Goal: Find specific page/section: Find specific page/section

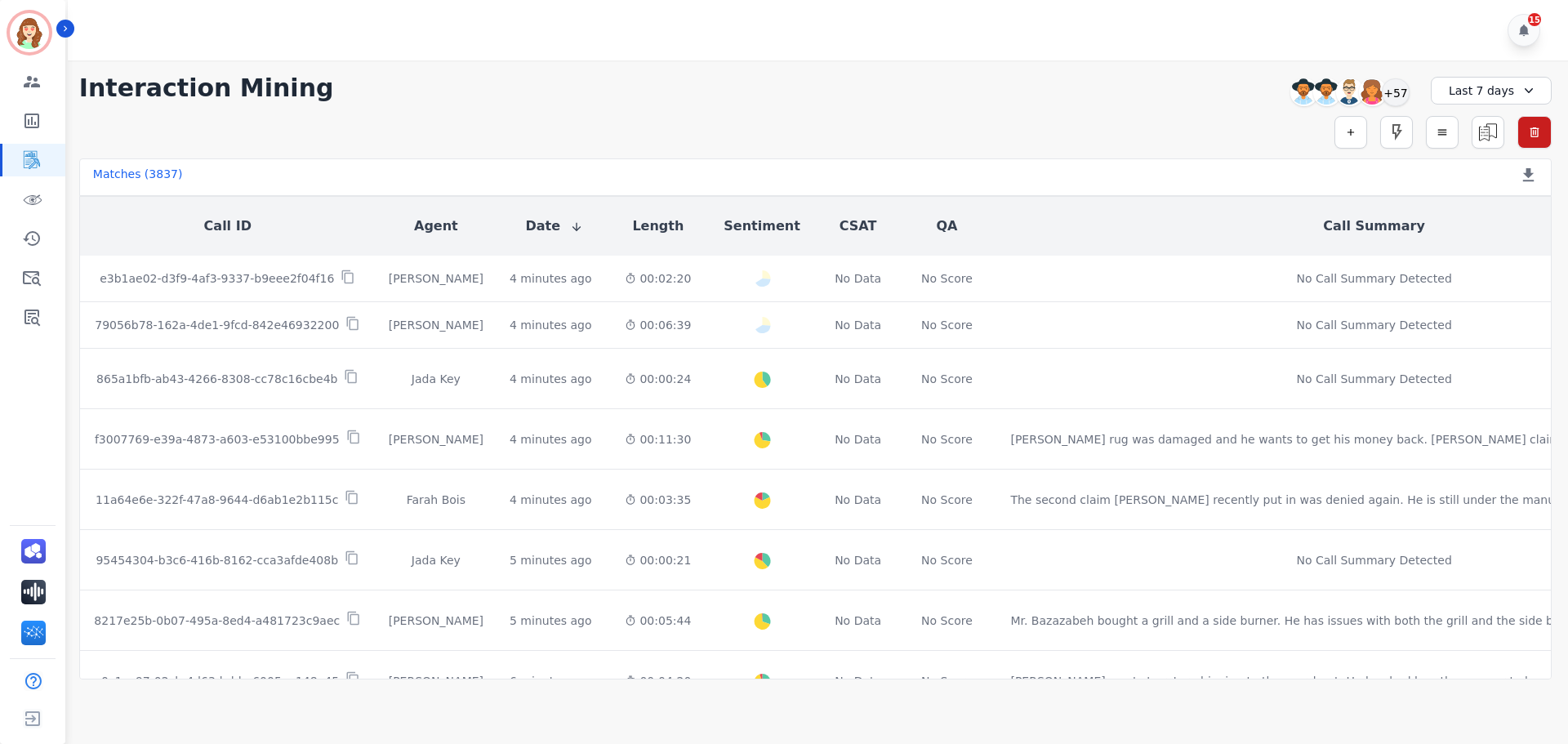
click at [1460, 89] on div "Last 7 days" at bounding box center [1491, 90] width 121 height 28
click at [1464, 148] on li "[DATE]" at bounding box center [1501, 147] width 81 height 16
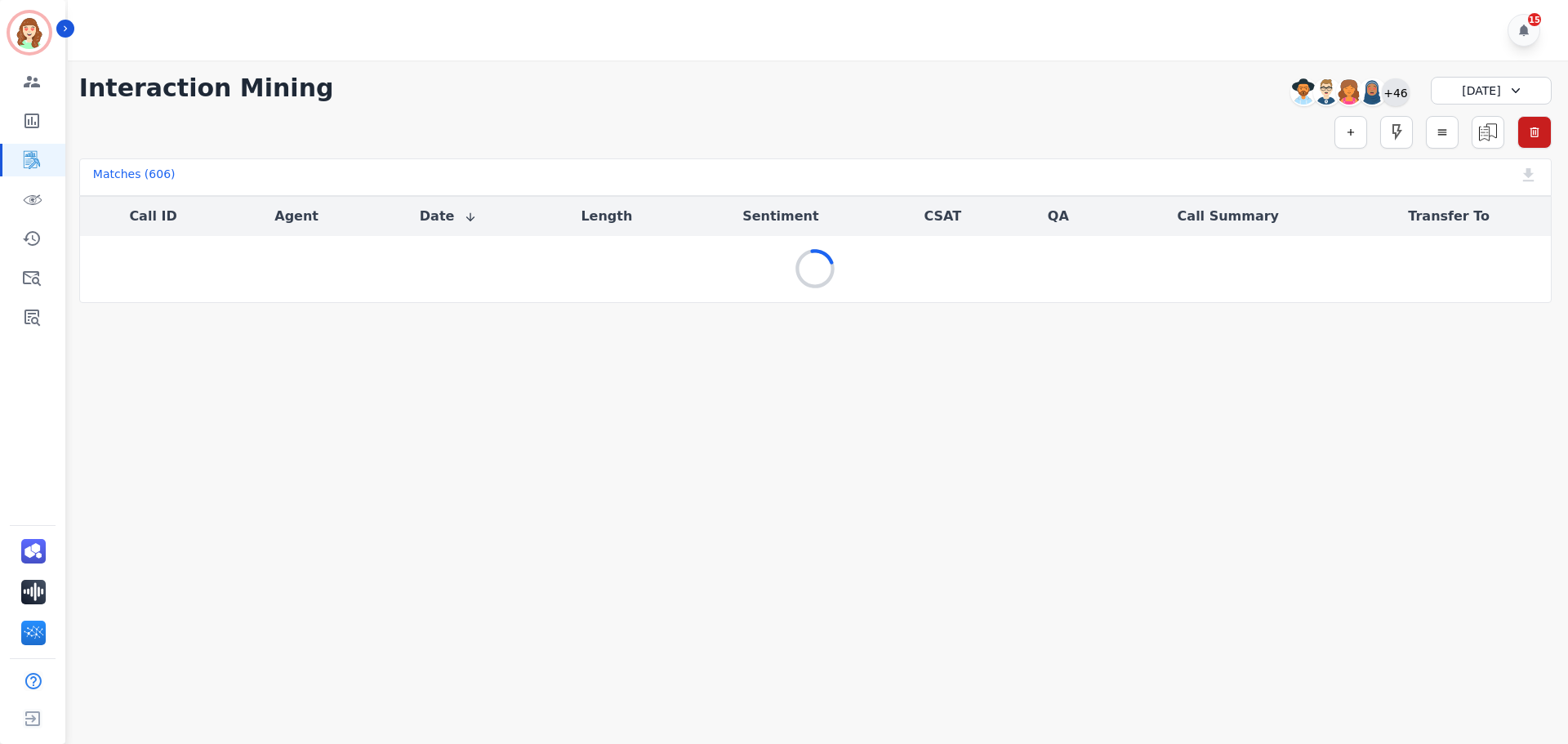
click at [1396, 96] on div "+46" at bounding box center [1395, 92] width 28 height 28
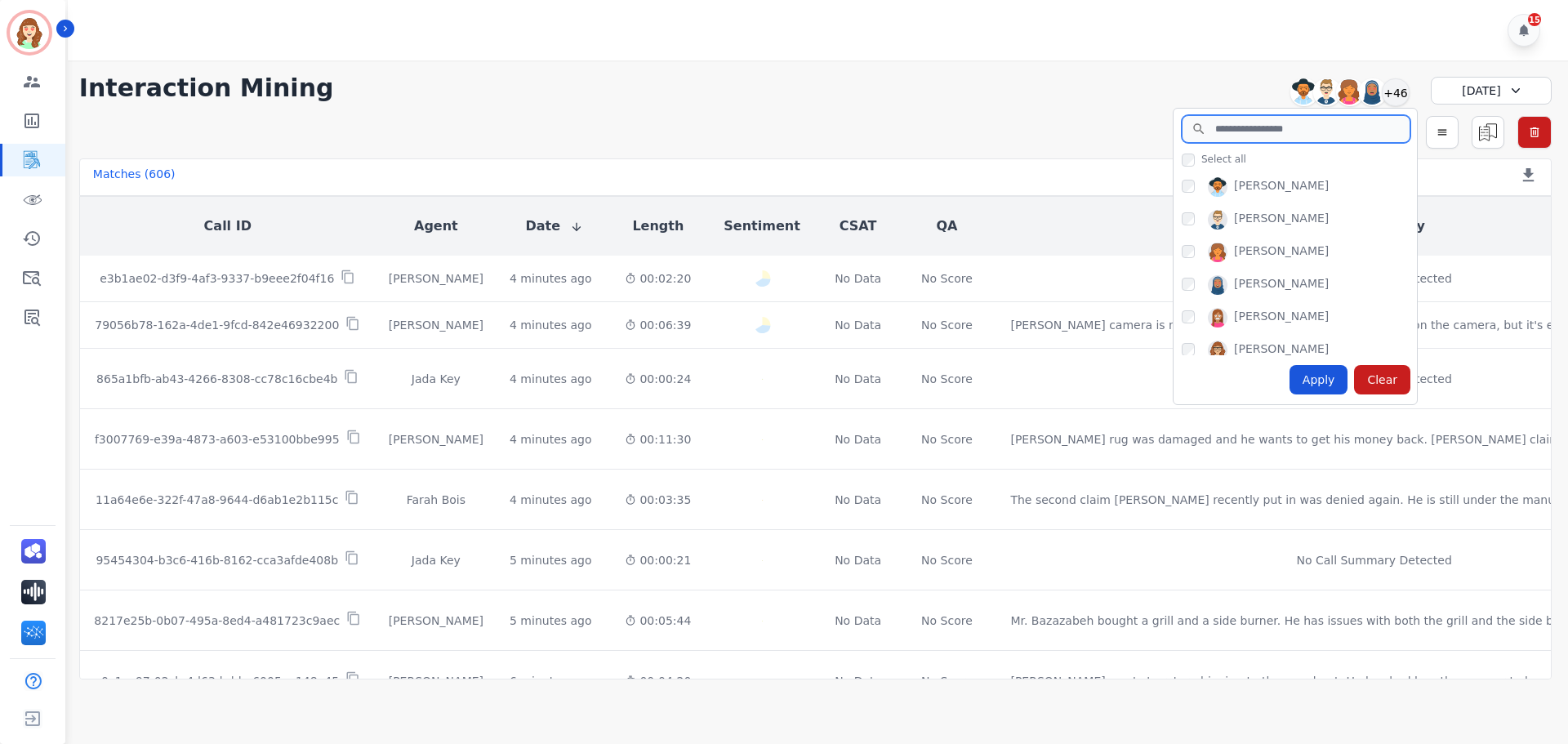
click at [1249, 123] on input "search" at bounding box center [1296, 129] width 229 height 28
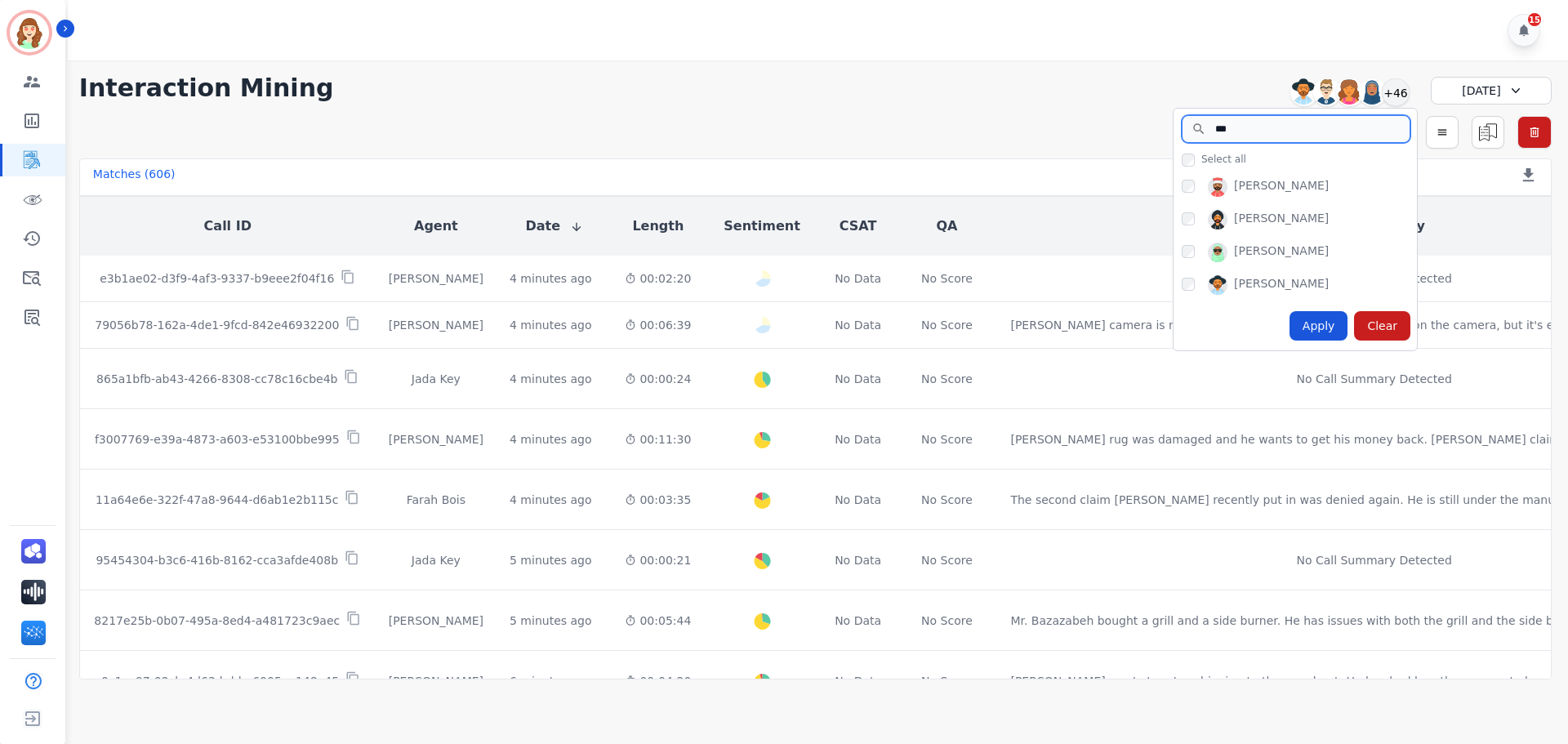
type input "***"
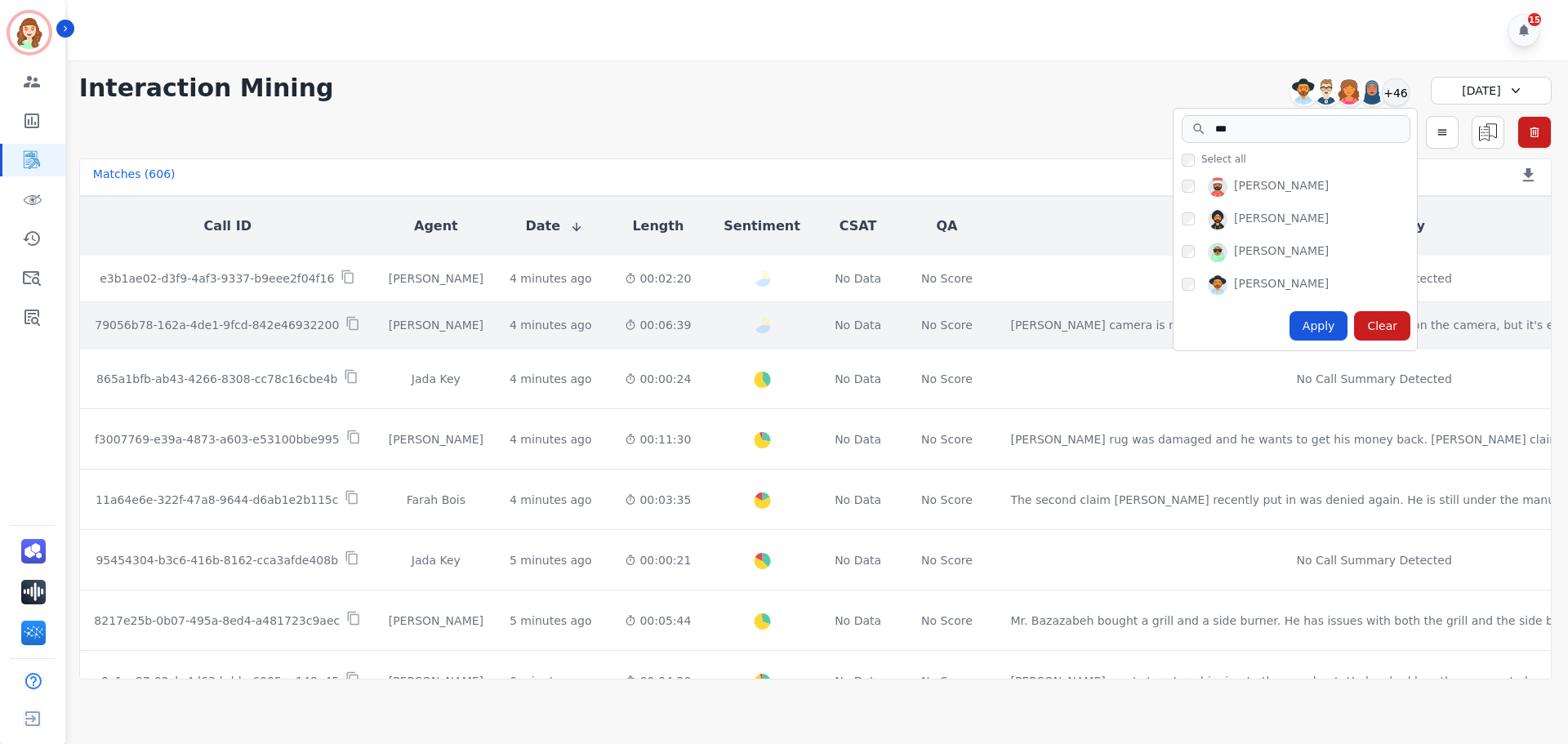
click at [1318, 322] on div "Apply" at bounding box center [1318, 326] width 59 height 29
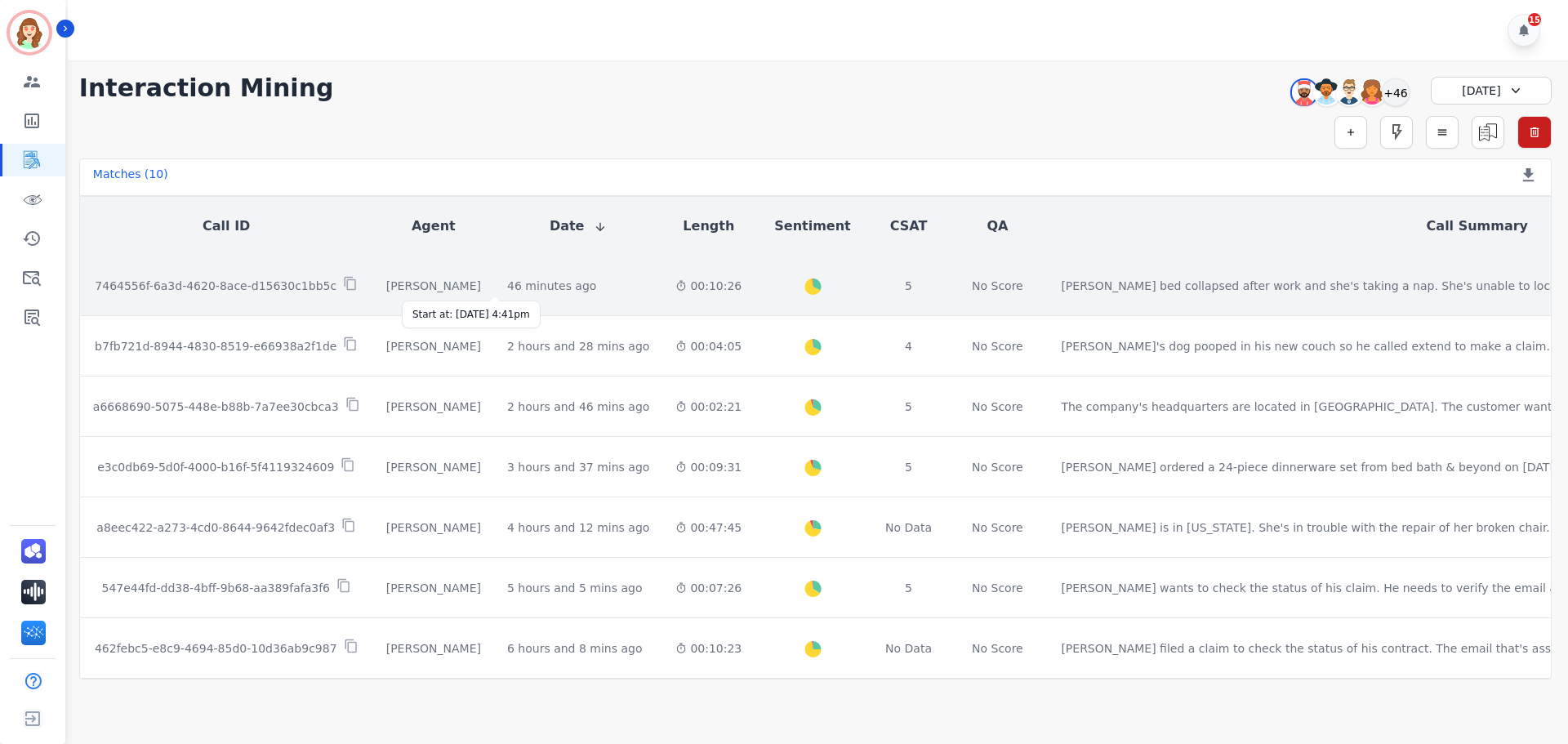
click at [507, 287] on div "46 minutes ago" at bounding box center [552, 286] width 89 height 16
